Goal: Find specific page/section: Find specific page/section

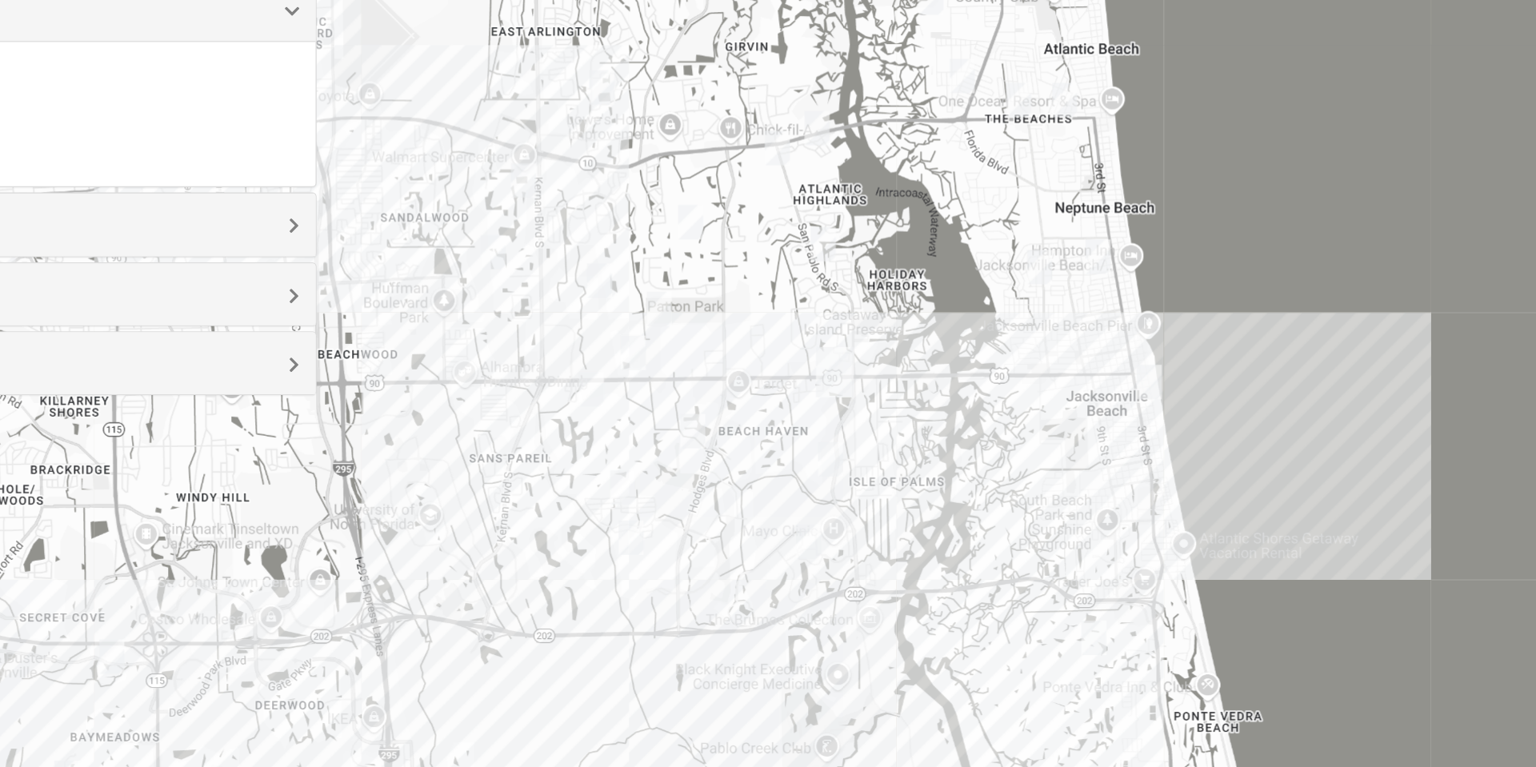
scroll to position [37, 0]
click at [614, 335] on div at bounding box center [767, 466] width 1435 height 640
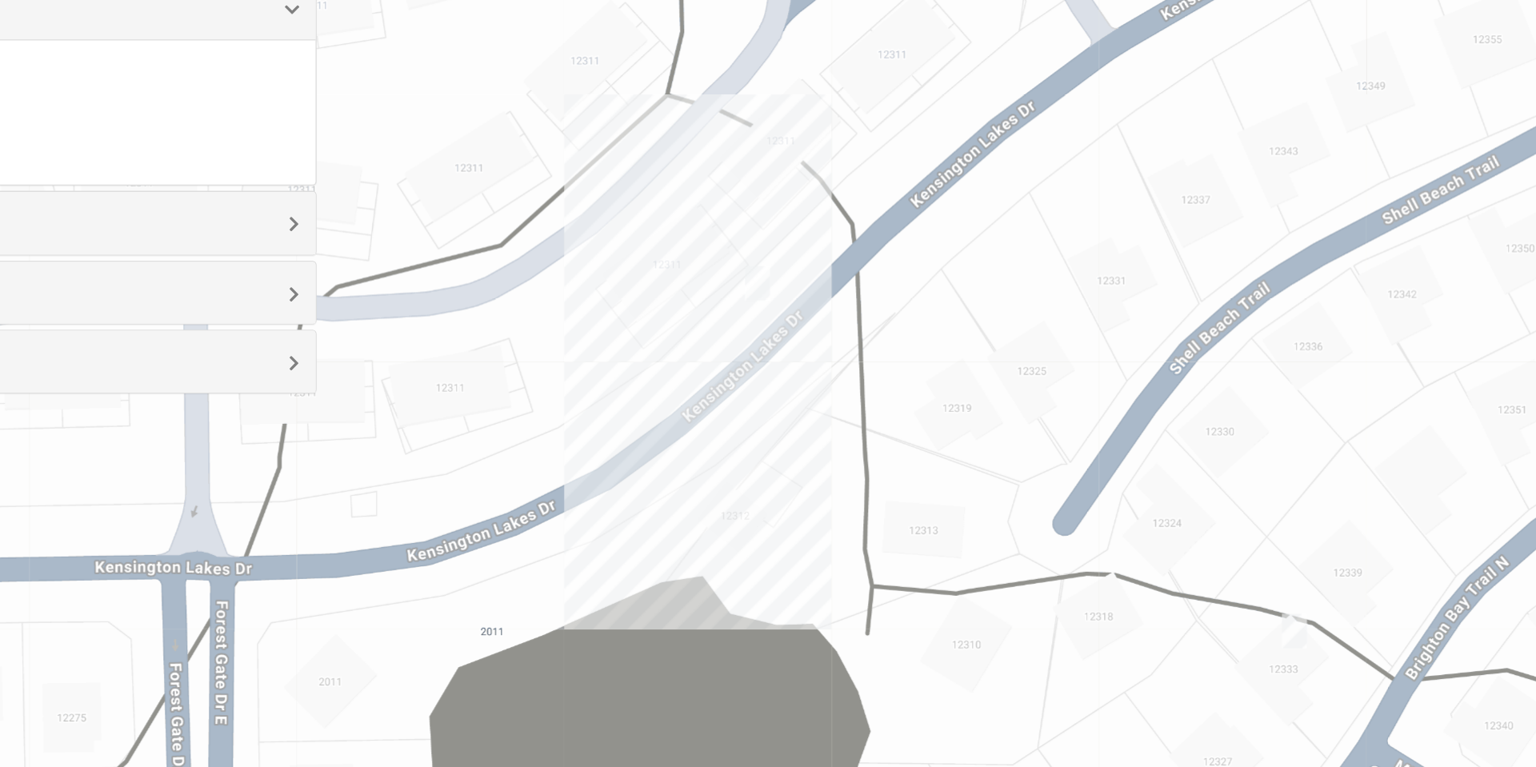
click at [770, 398] on img "Womens Vail 32246" at bounding box center [763, 396] width 32 height 39
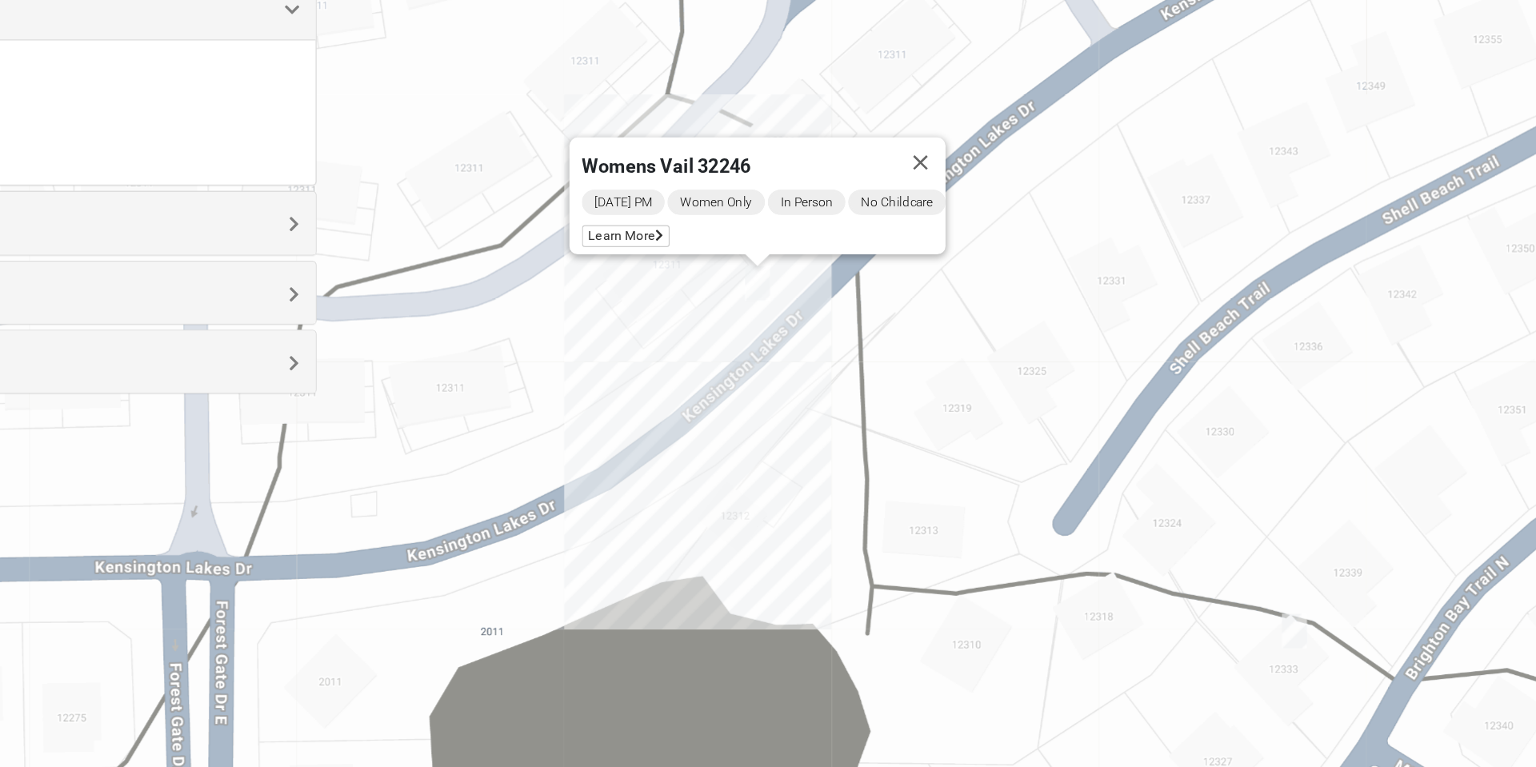
click at [1178, 655] on img "Mixed Cross 32246" at bounding box center [1175, 662] width 32 height 39
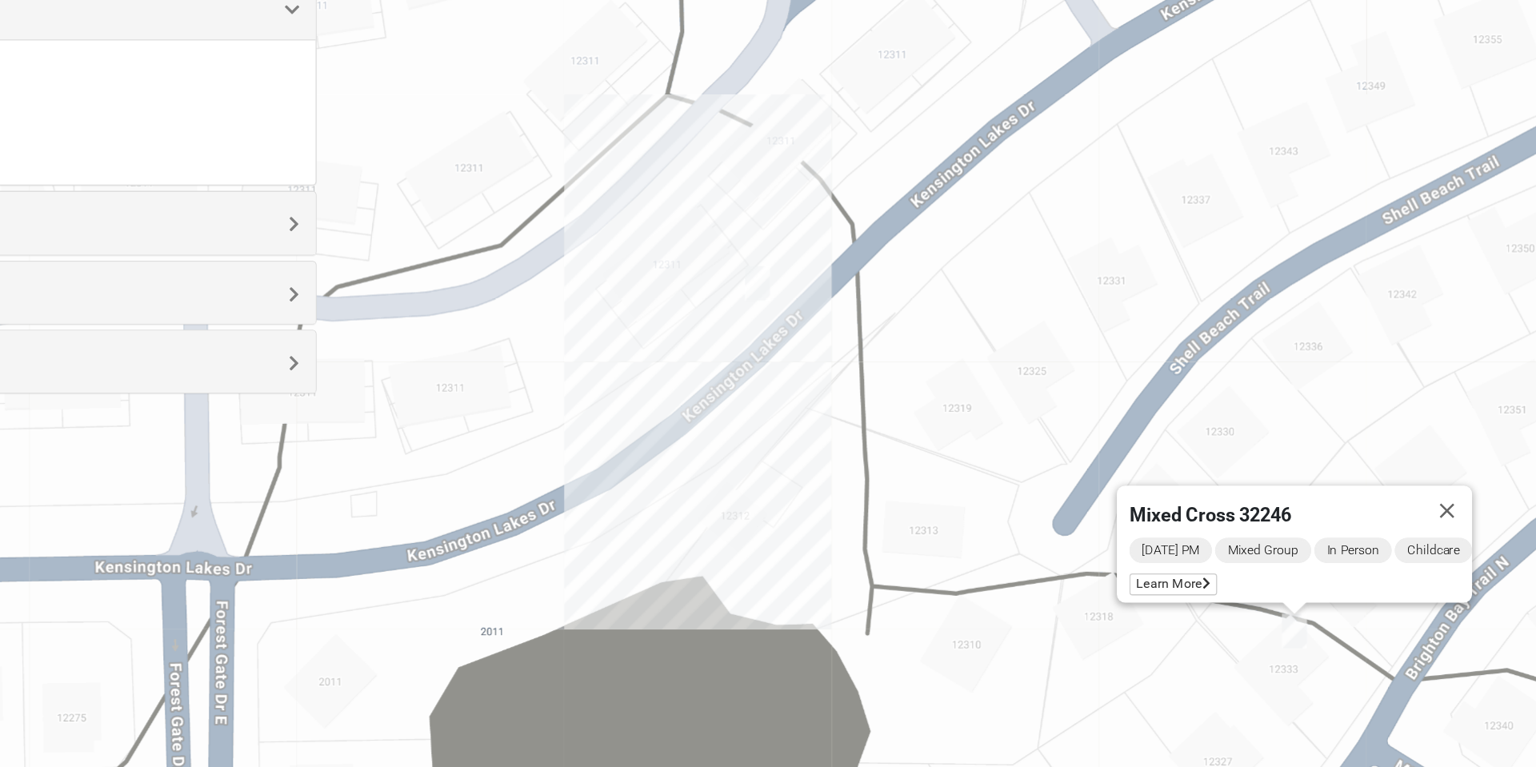
click at [1145, 593] on span "Mixed Group" at bounding box center [1151, 600] width 74 height 19
click at [1295, 564] on button "Close" at bounding box center [1291, 570] width 38 height 38
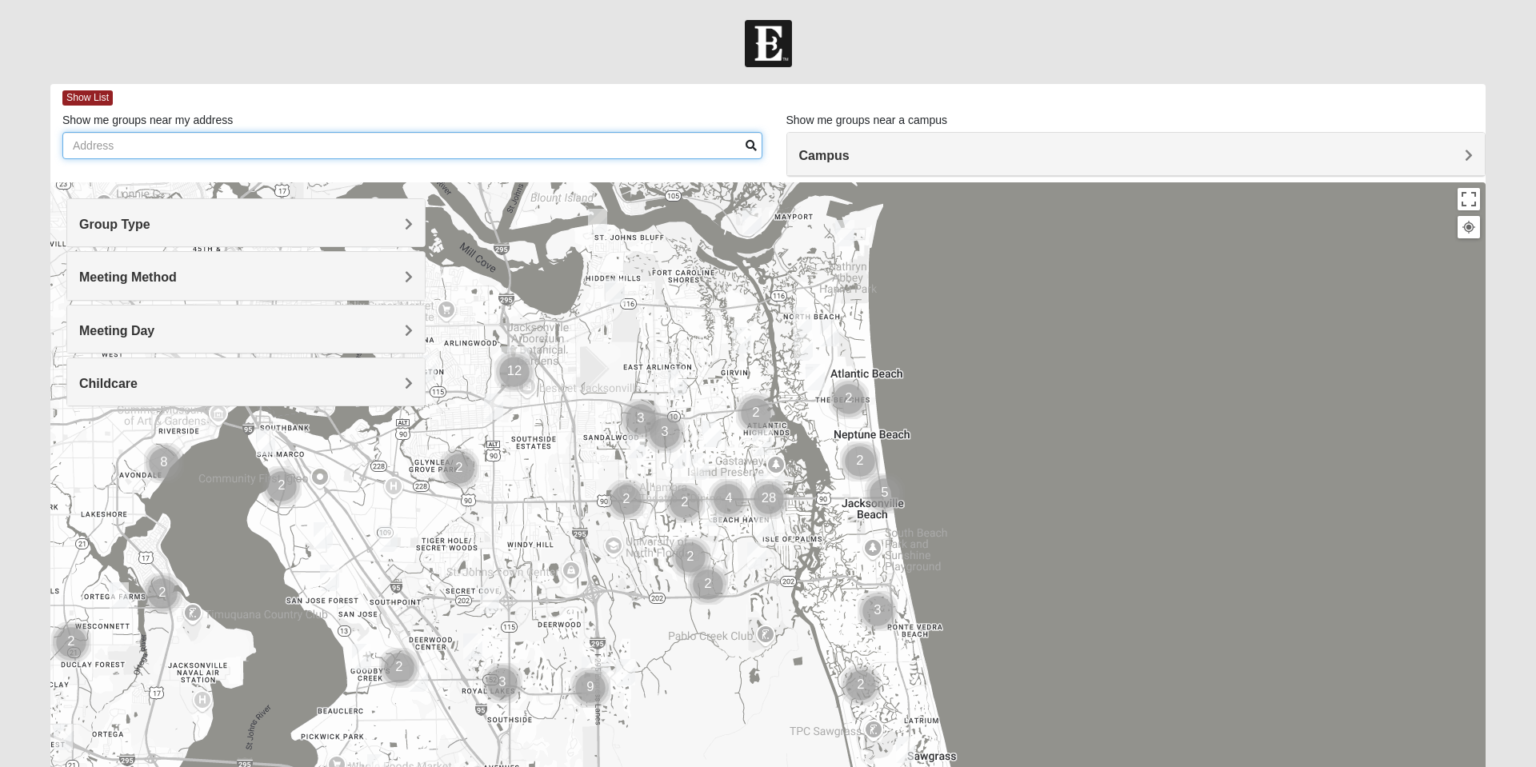
click at [108, 149] on input "Show me groups near my address" at bounding box center [412, 145] width 700 height 27
type input "4860 Victoria chase court 32257"
click at [746, 147] on span at bounding box center [751, 145] width 11 height 11
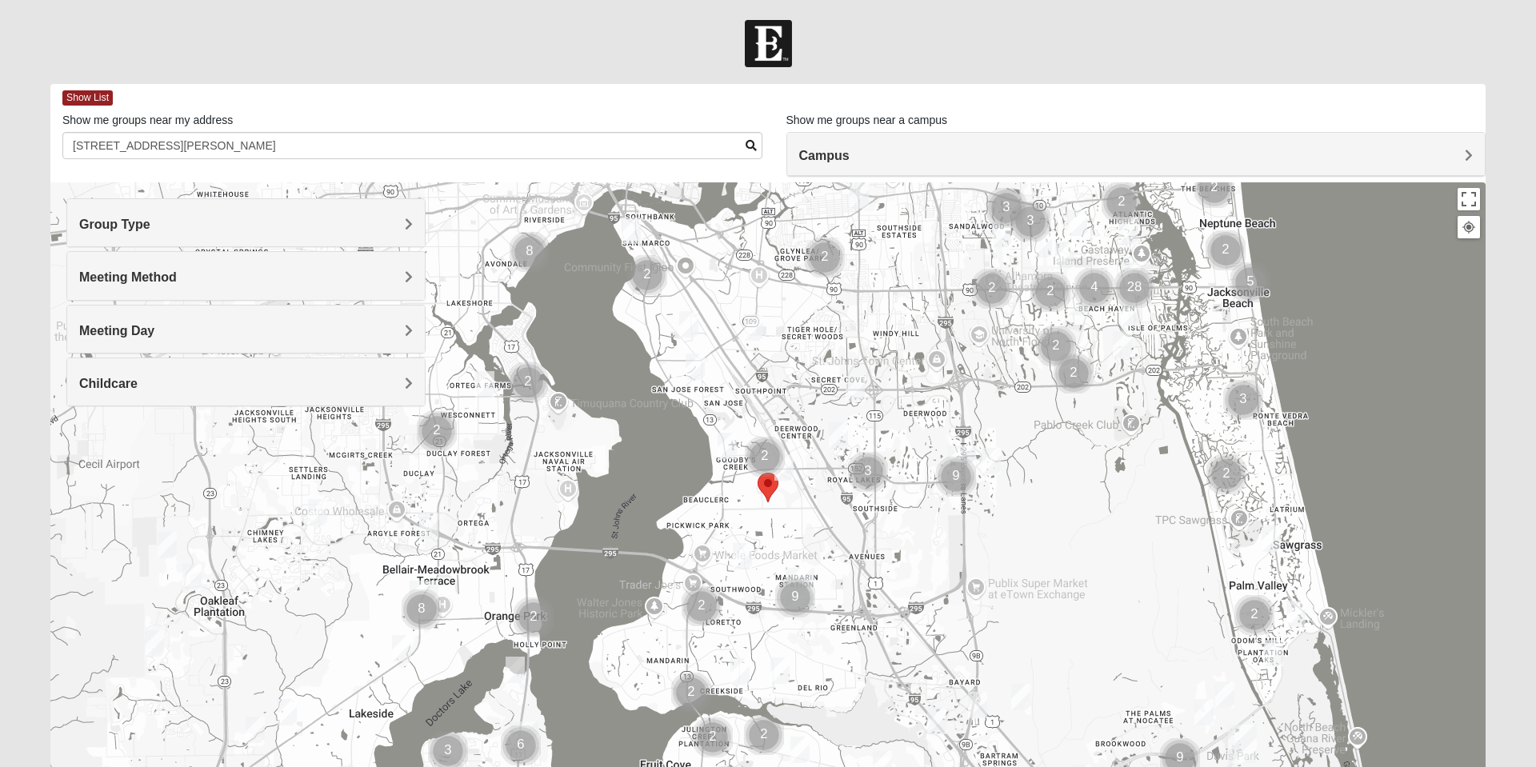
click at [384, 222] on h4 "Group Type" at bounding box center [246, 224] width 334 height 15
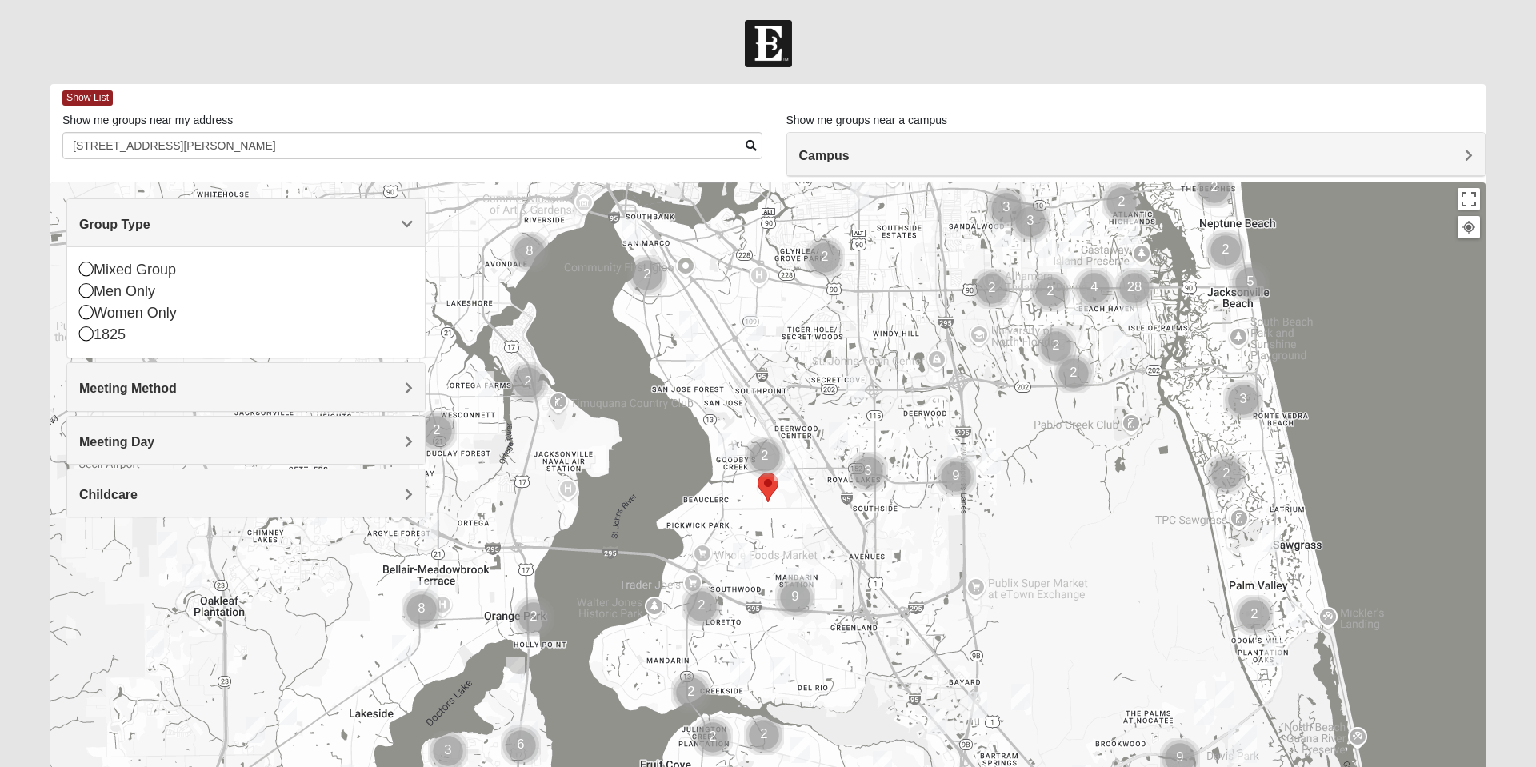
click at [88, 310] on icon at bounding box center [86, 312] width 14 height 14
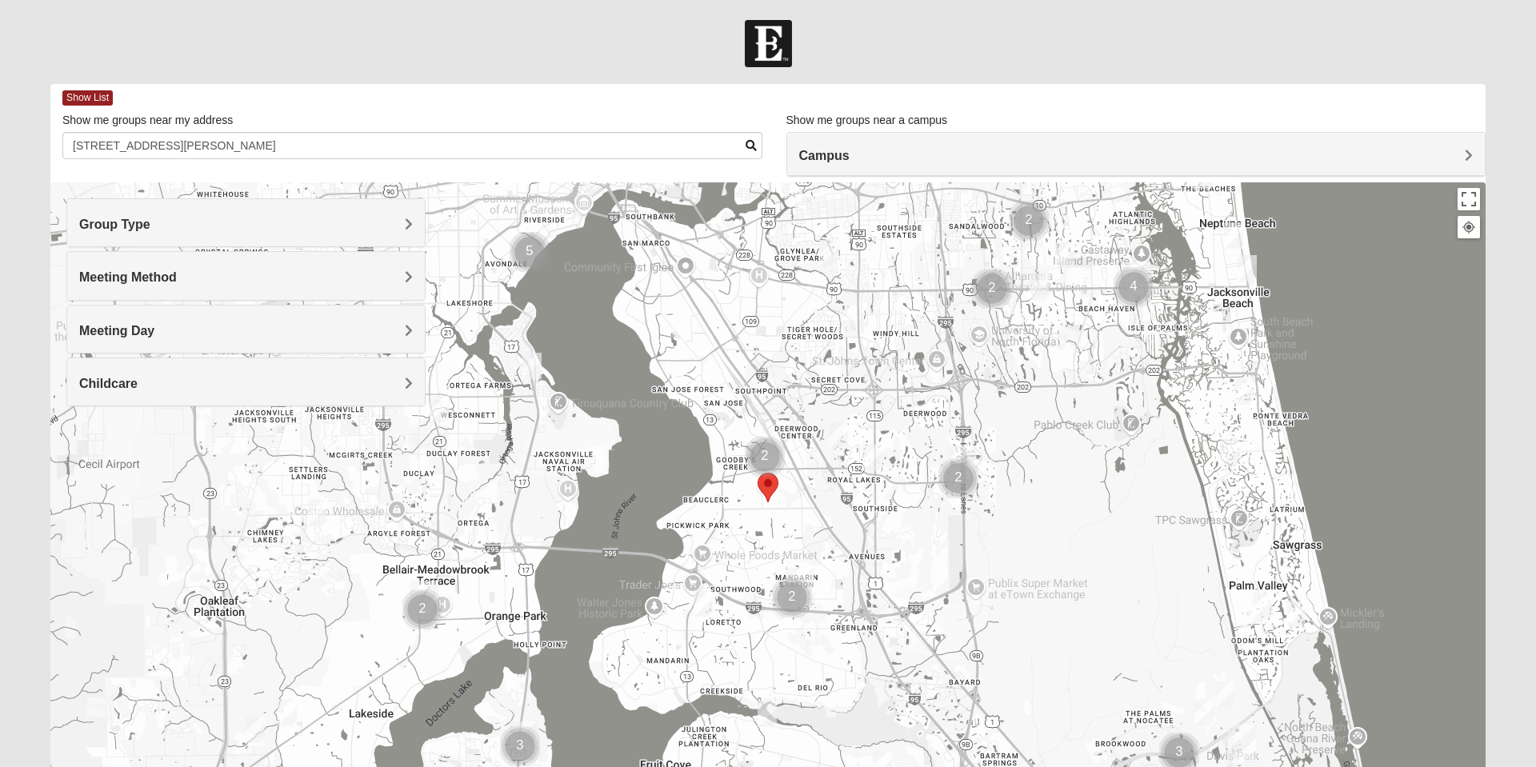
click at [266, 287] on div "Meeting Method" at bounding box center [246, 275] width 358 height 47
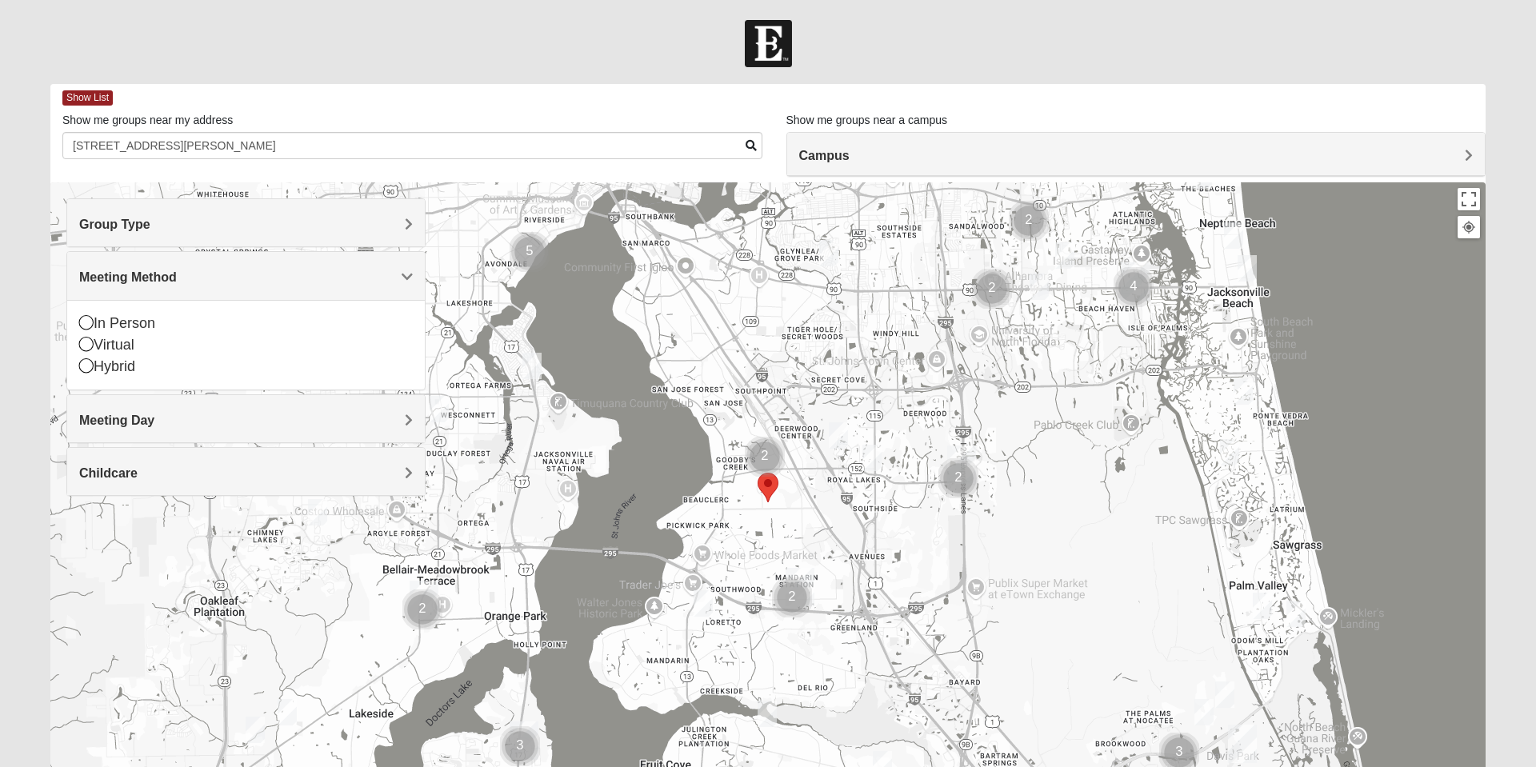
click at [158, 325] on div "In Person" at bounding box center [246, 324] width 334 height 22
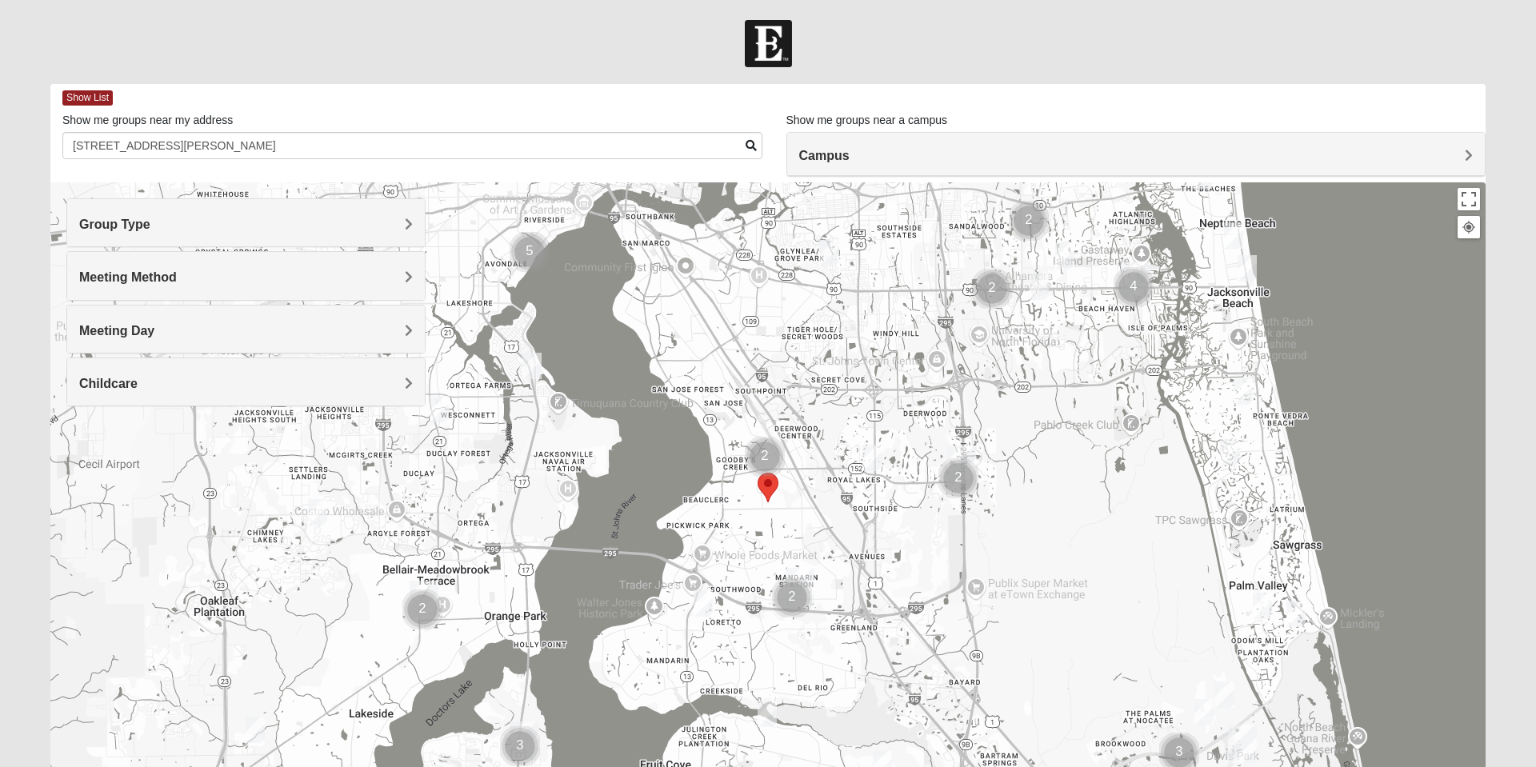
click at [237, 327] on h4 "Meeting Day" at bounding box center [246, 330] width 334 height 15
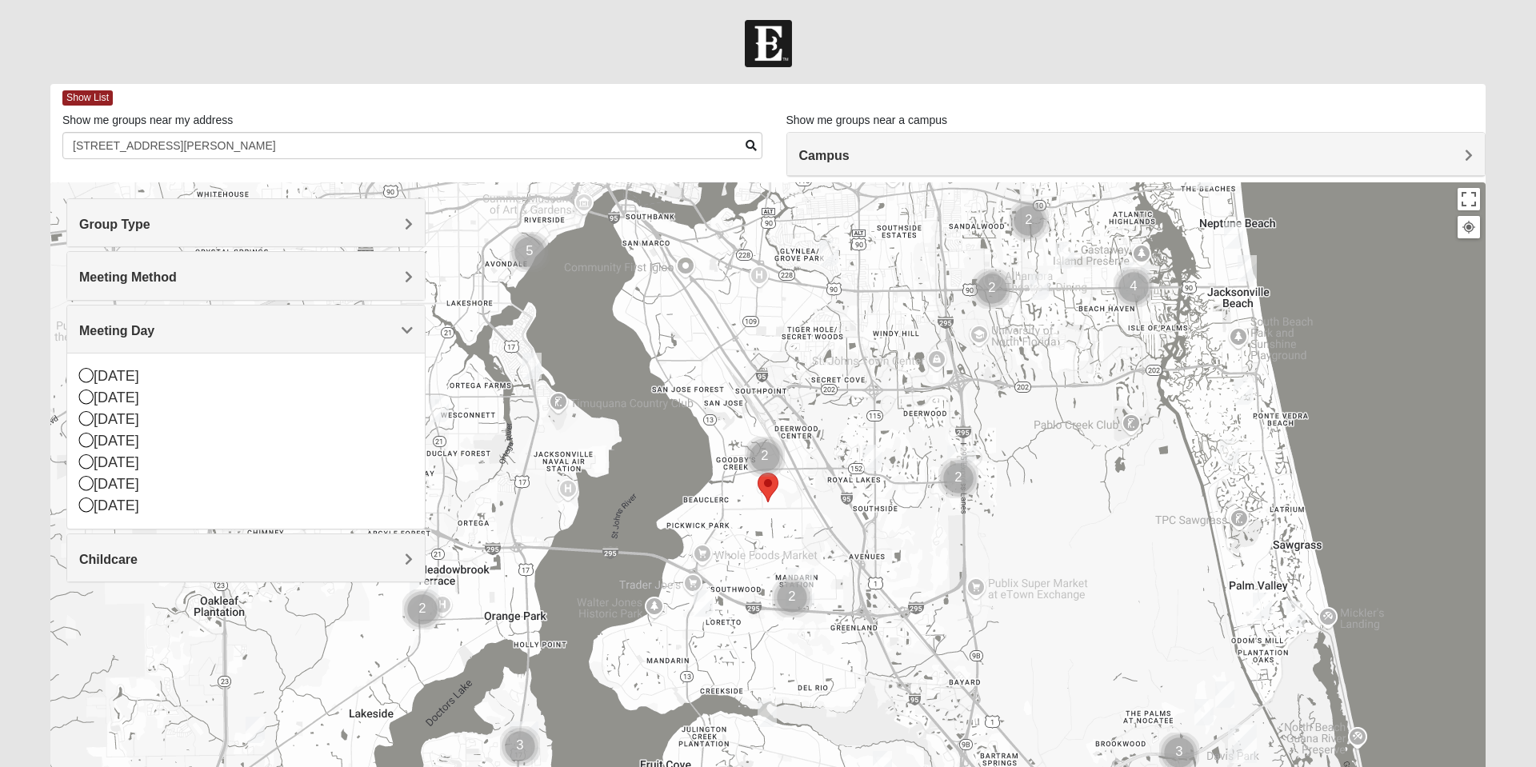
click at [88, 422] on icon at bounding box center [86, 418] width 14 height 14
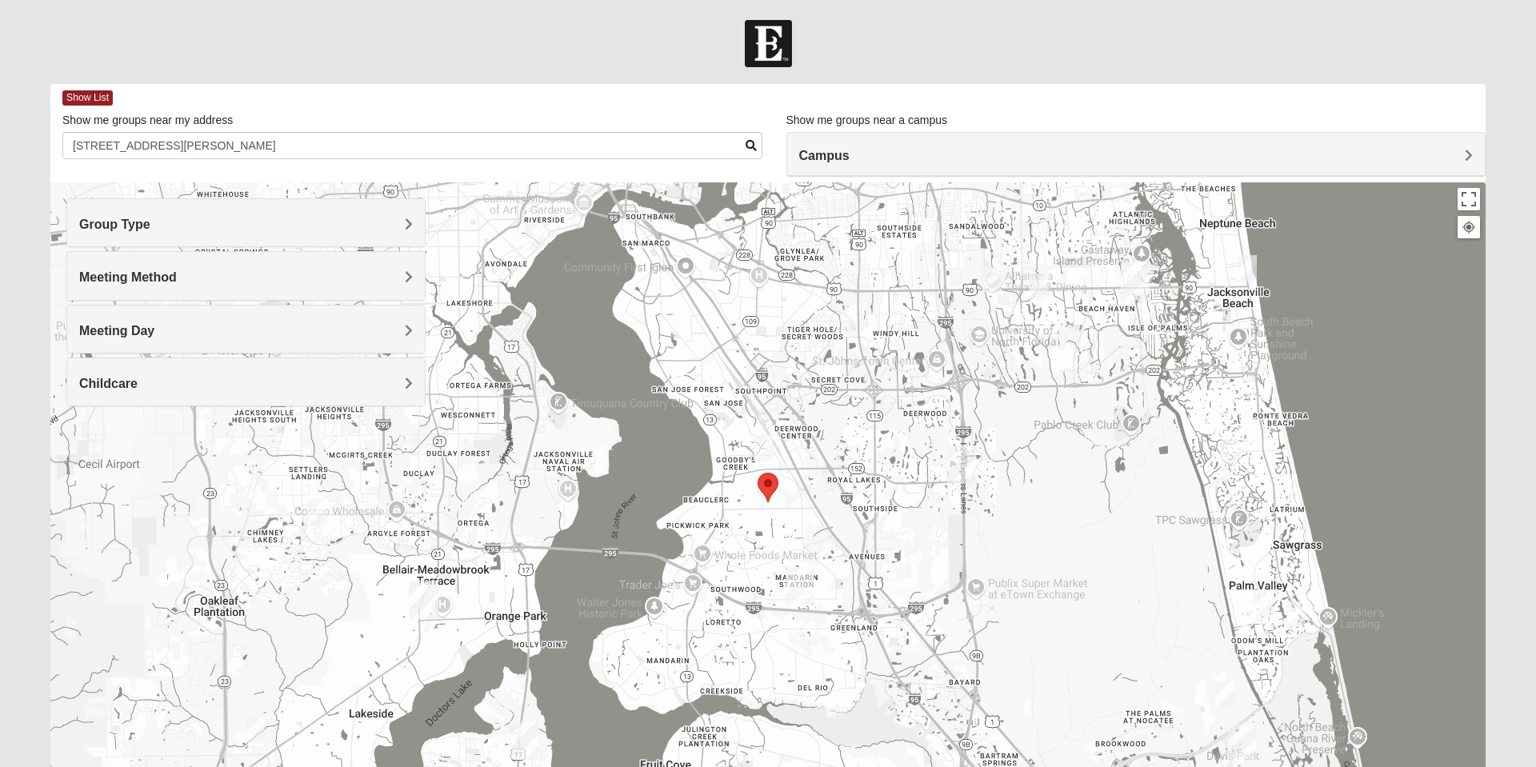
click at [763, 439] on img "Womens Fitzmartin 32217" at bounding box center [763, 448] width 32 height 39
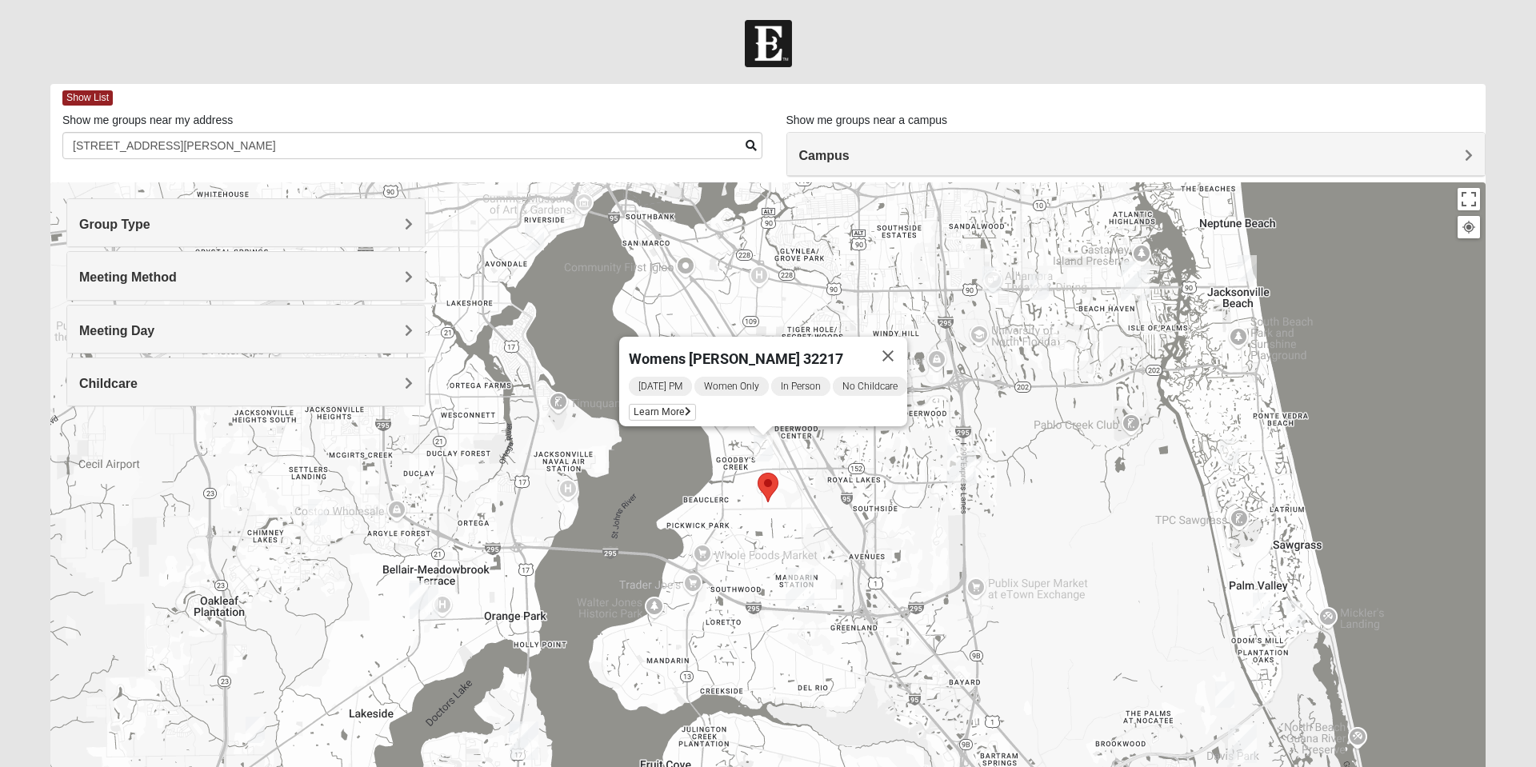
click at [685, 407] on icon at bounding box center [688, 412] width 6 height 10
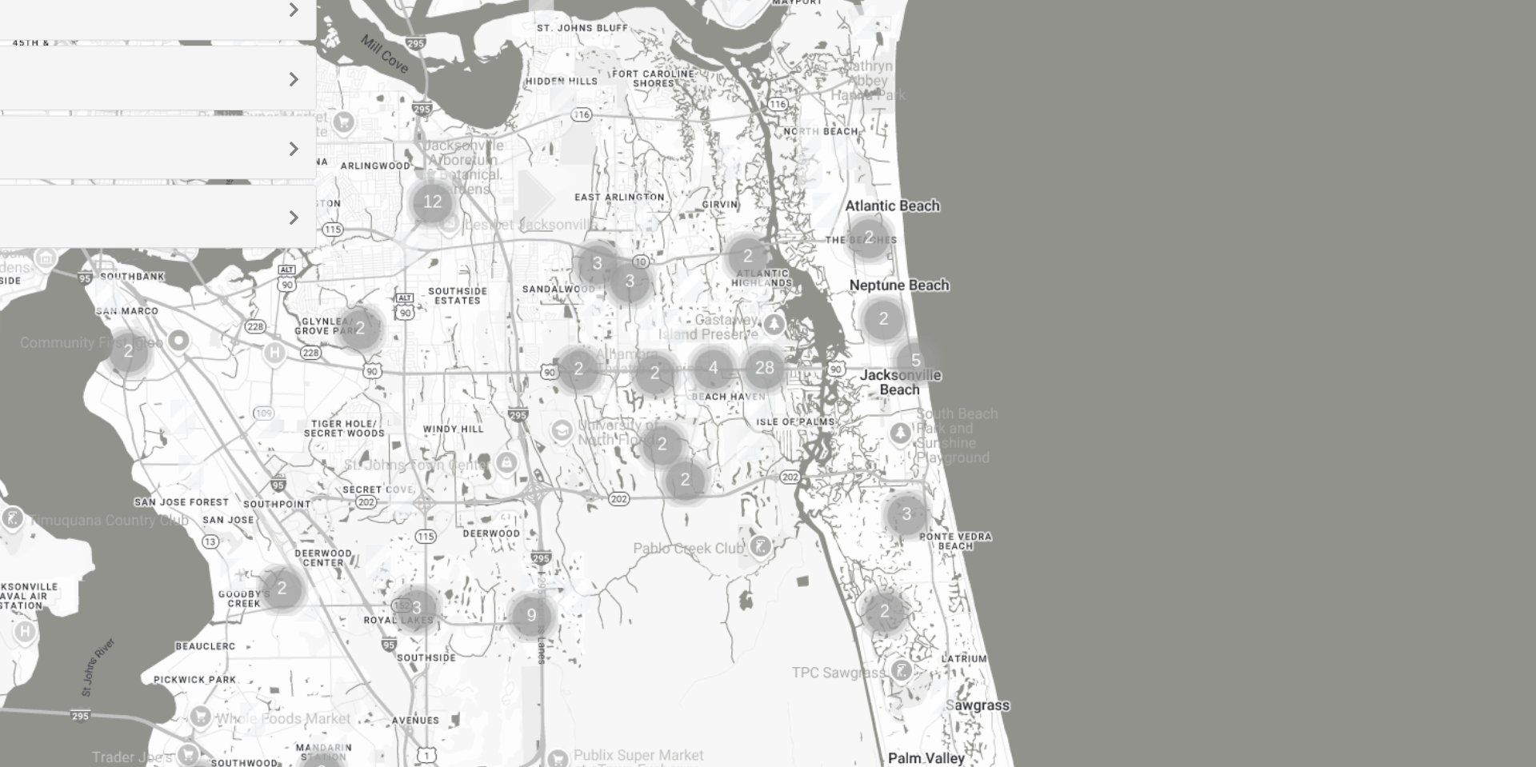
scroll to position [37, 0]
click at [472, 609] on img "Women’s Bowie 32256 Southside Baymeadows" at bounding box center [473, 609] width 32 height 39
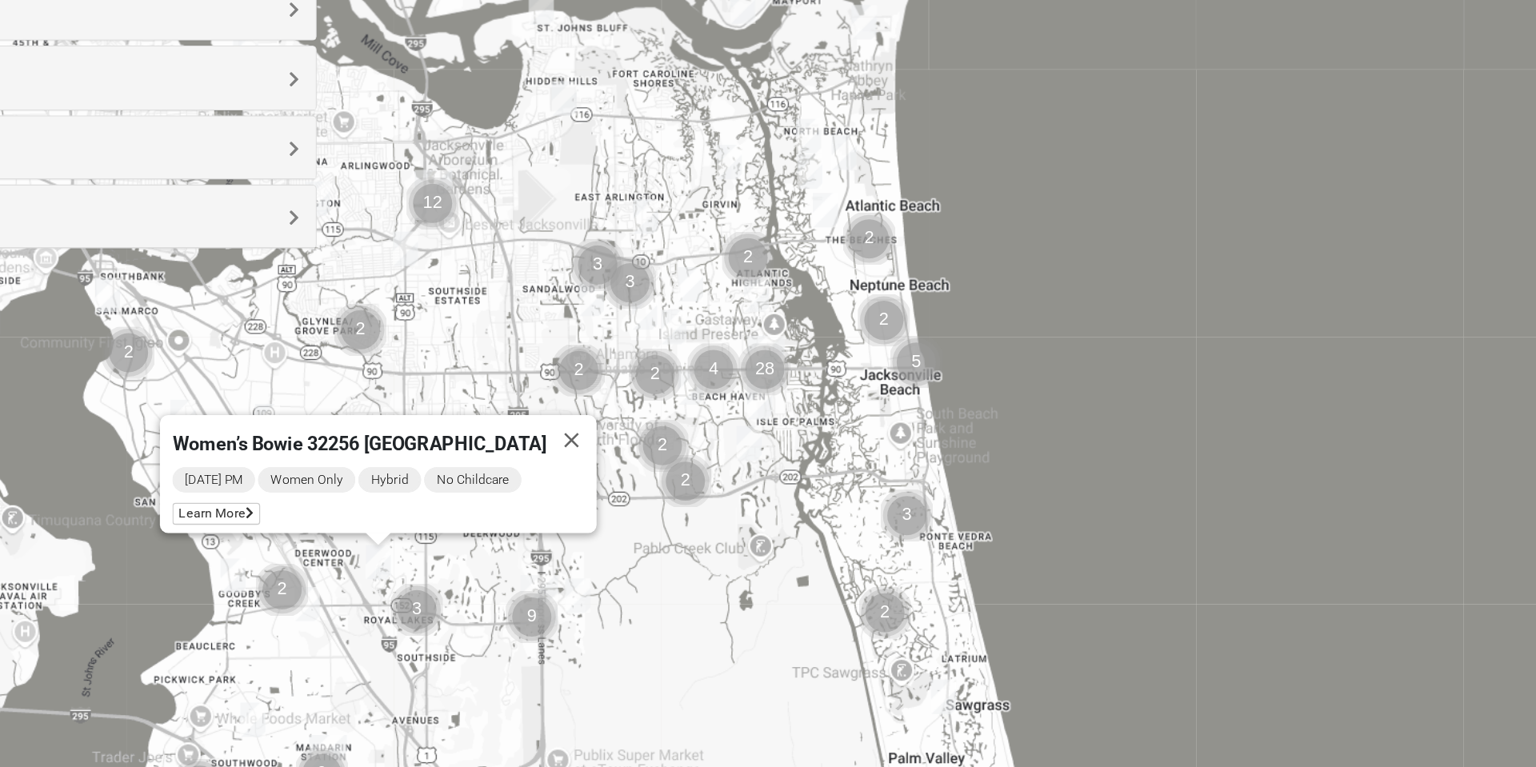
click at [362, 623] on img "Mixed Roulette 32217" at bounding box center [362, 620] width 32 height 39
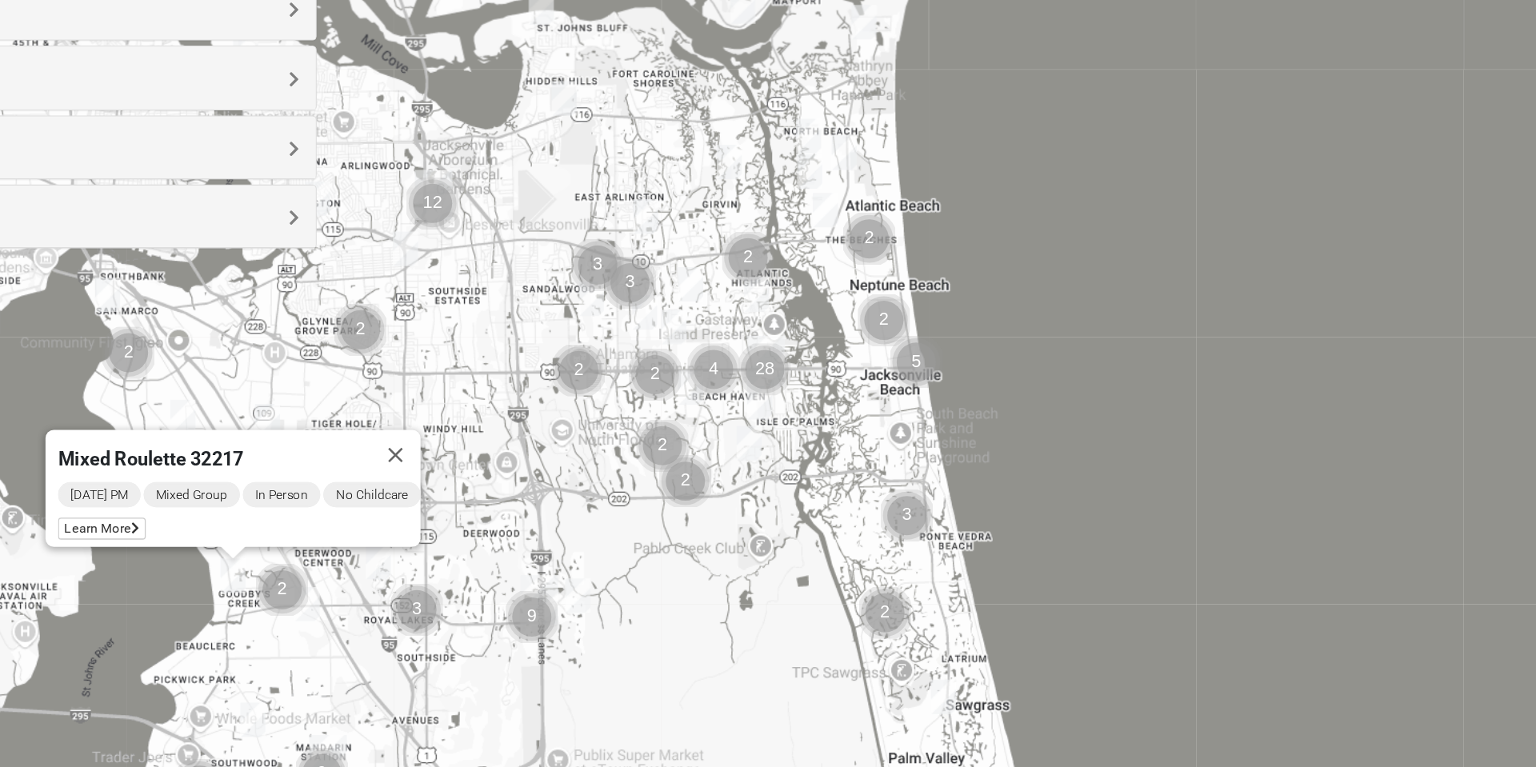
click at [266, 578] on span "Learn More" at bounding box center [261, 584] width 67 height 17
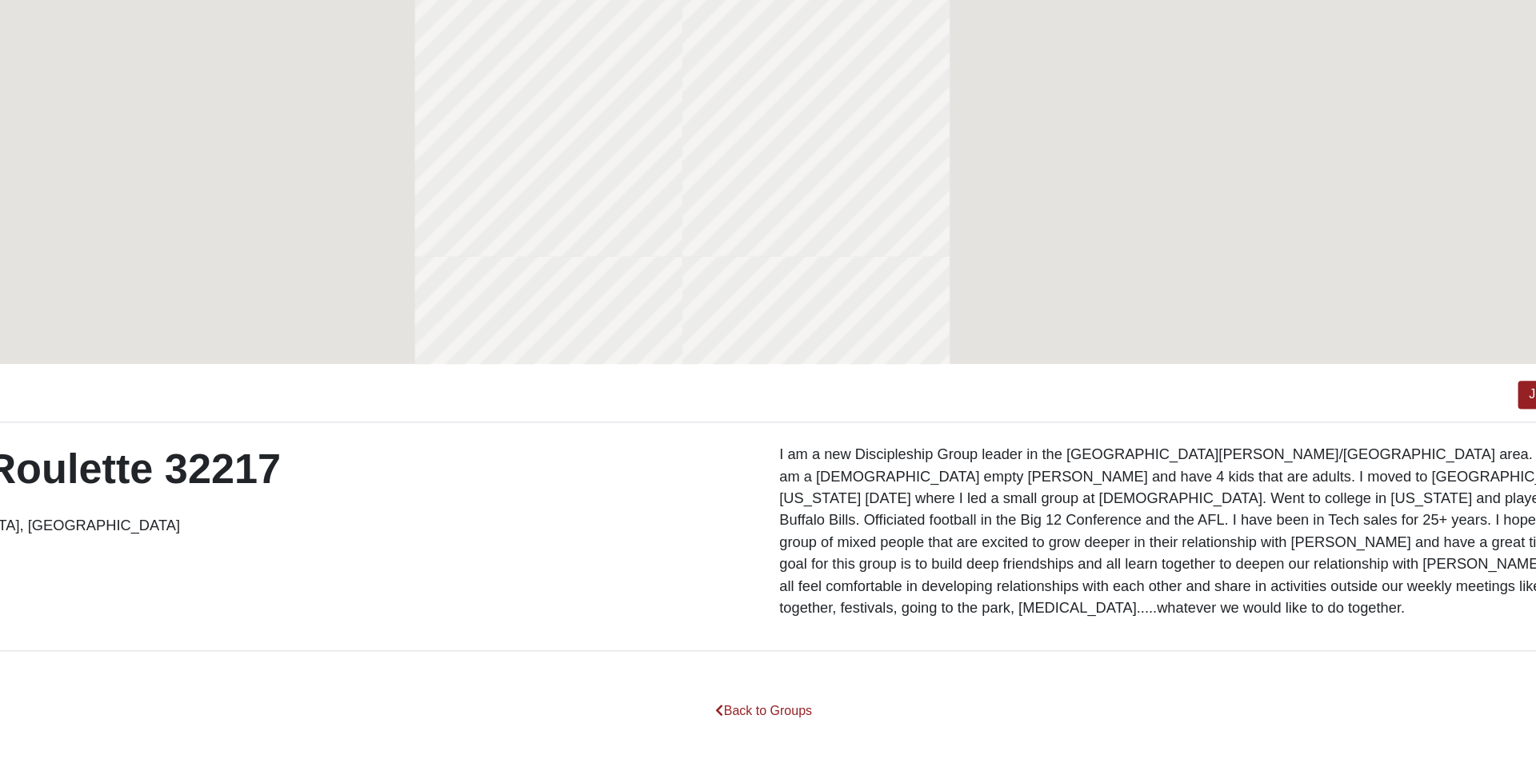
scroll to position [0, 0]
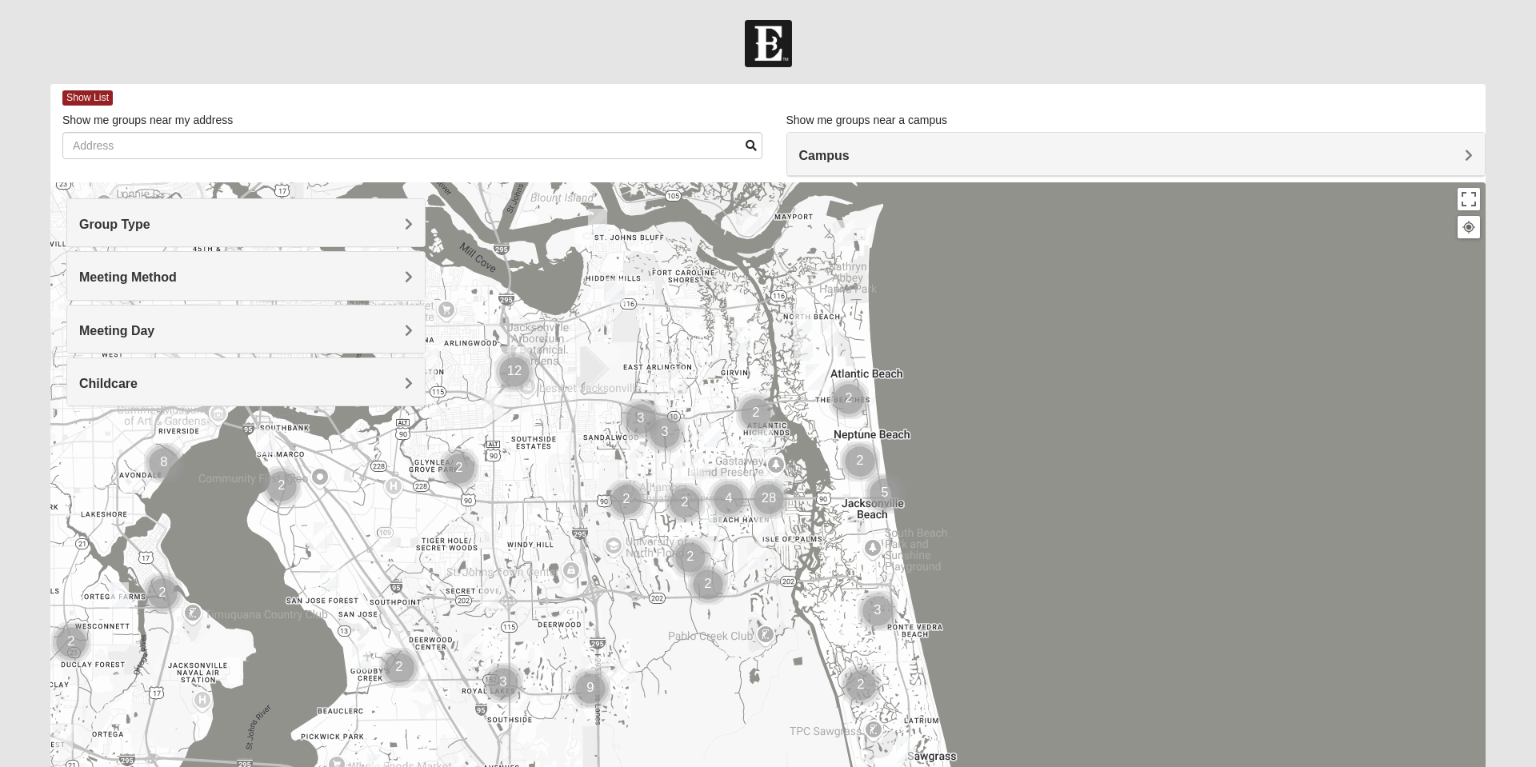
click at [400, 230] on h4 "Group Type" at bounding box center [246, 224] width 334 height 15
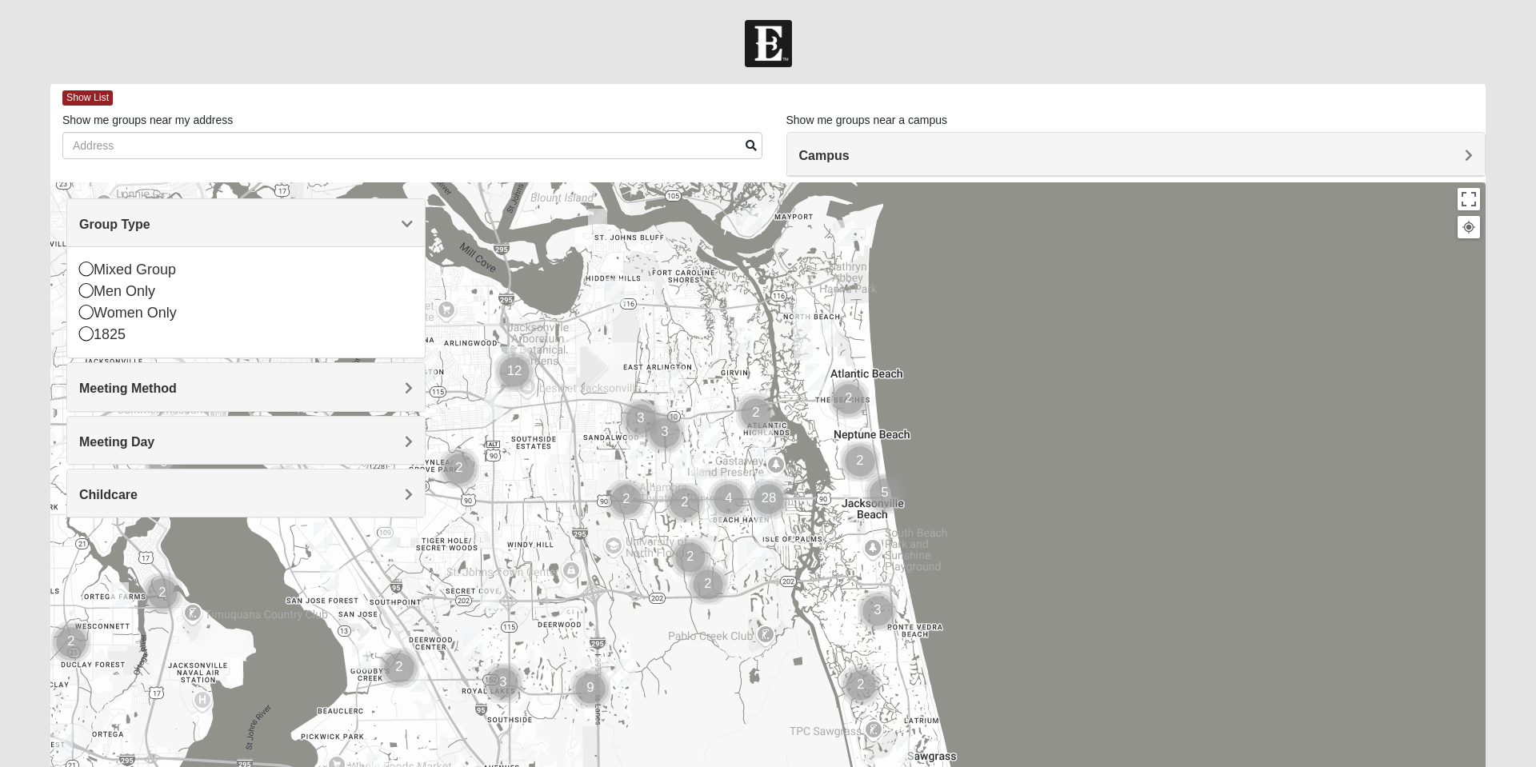
click at [395, 222] on h4 "Group Type" at bounding box center [246, 224] width 334 height 15
